Goal: Information Seeking & Learning: Learn about a topic

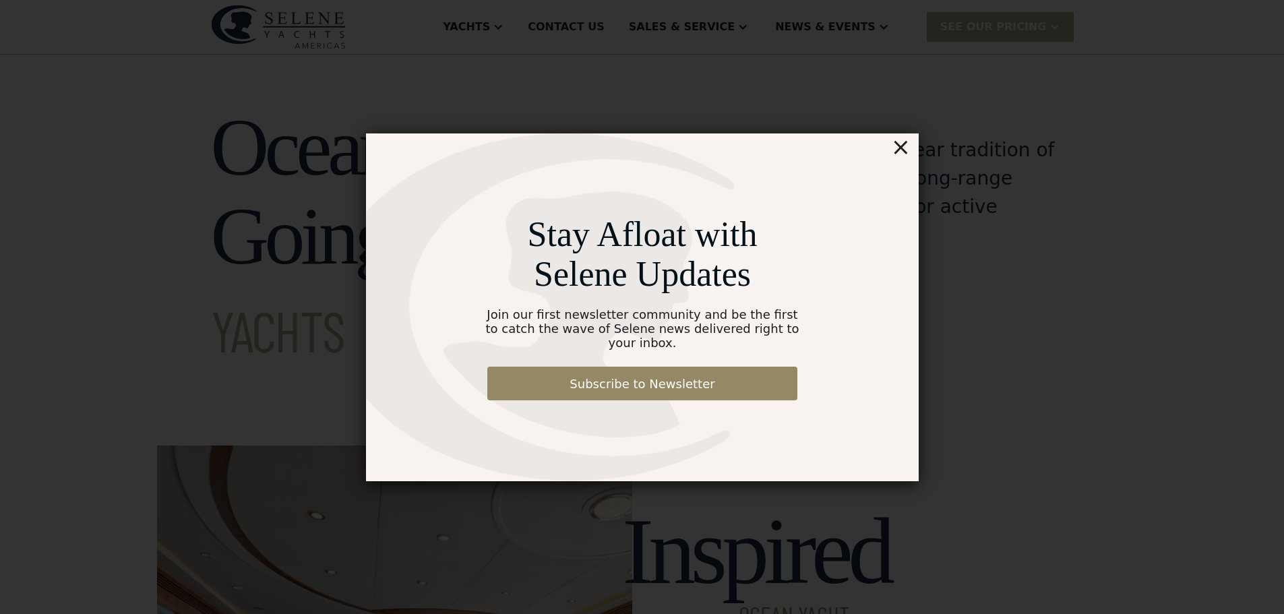
click at [901, 156] on div "×" at bounding box center [900, 146] width 20 height 27
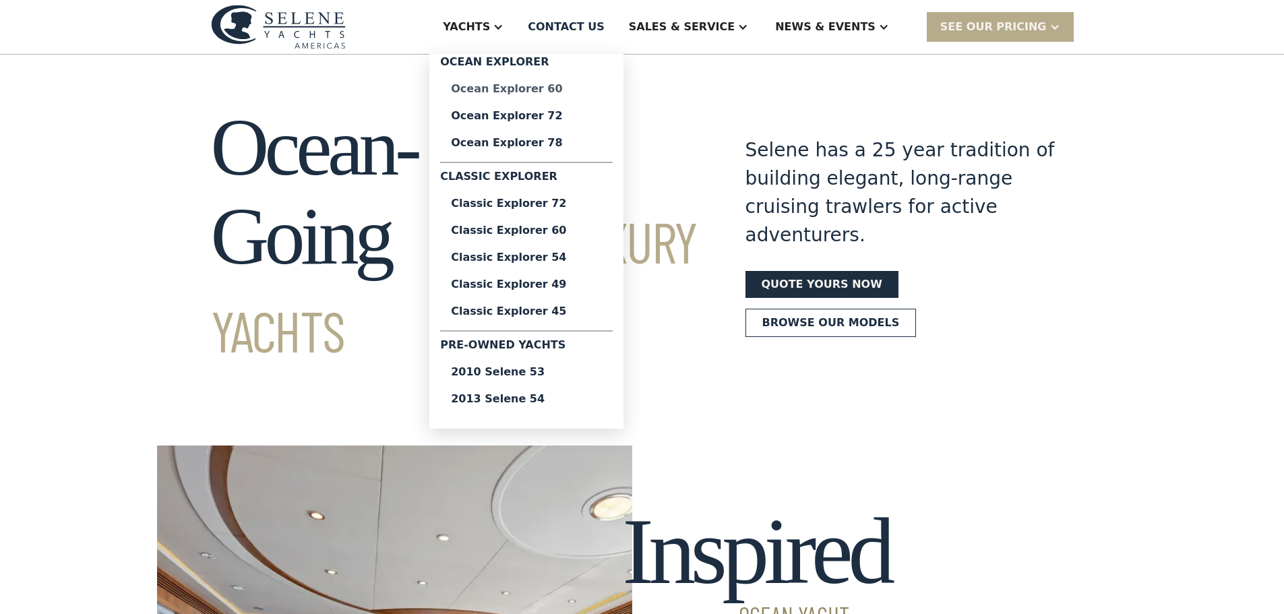
click at [579, 89] on div "Ocean Explorer 60" at bounding box center [526, 89] width 151 height 11
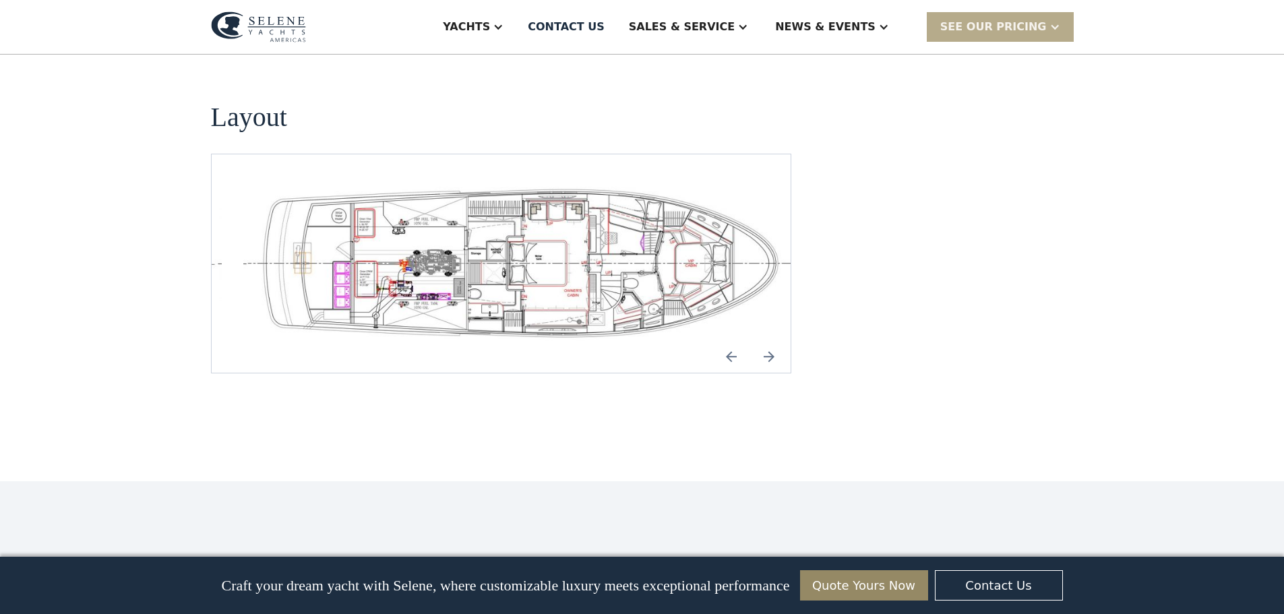
scroll to position [3301, 0]
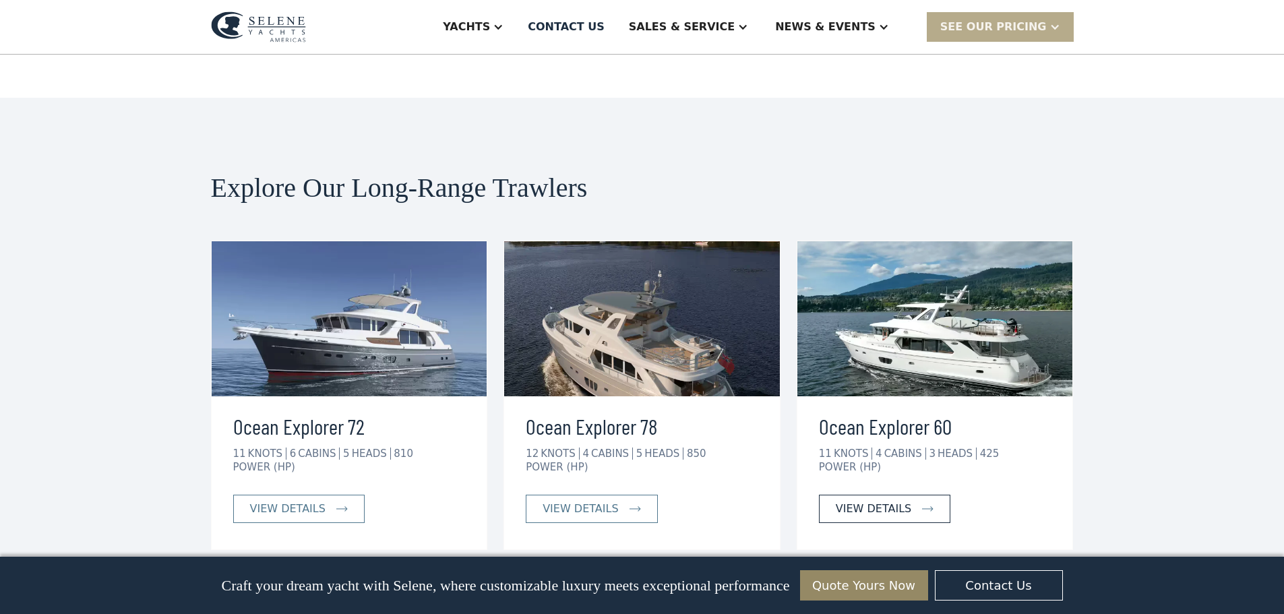
click at [922, 506] on img at bounding box center [927, 508] width 11 height 5
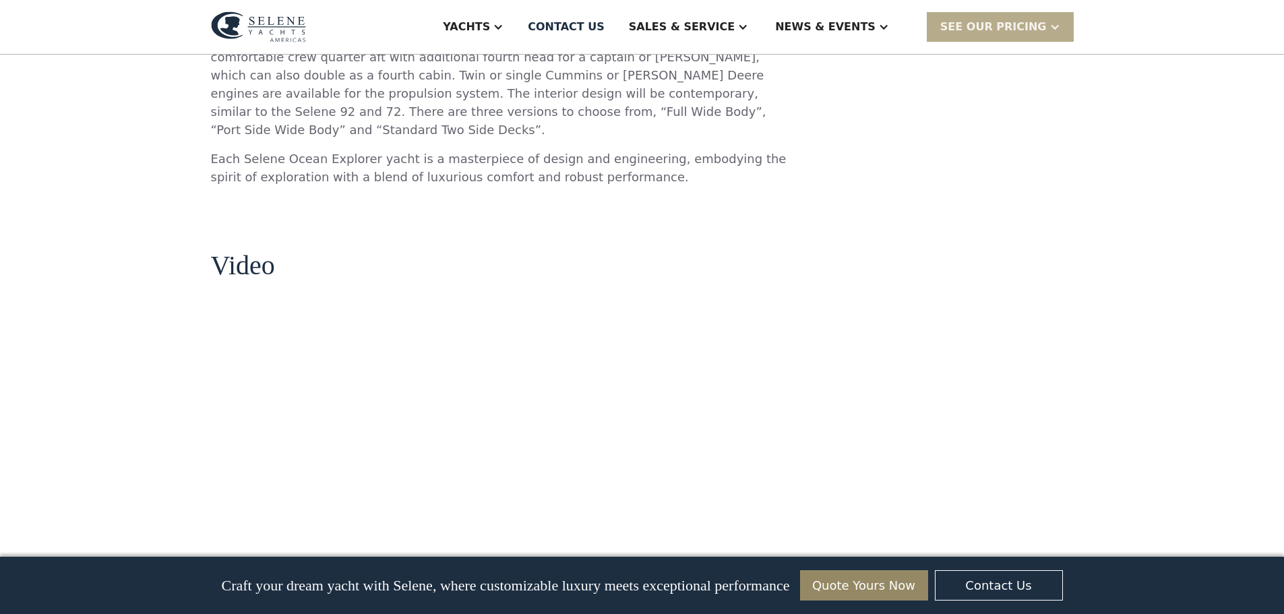
scroll to position [1617, 0]
